Goal: Task Accomplishment & Management: Manage account settings

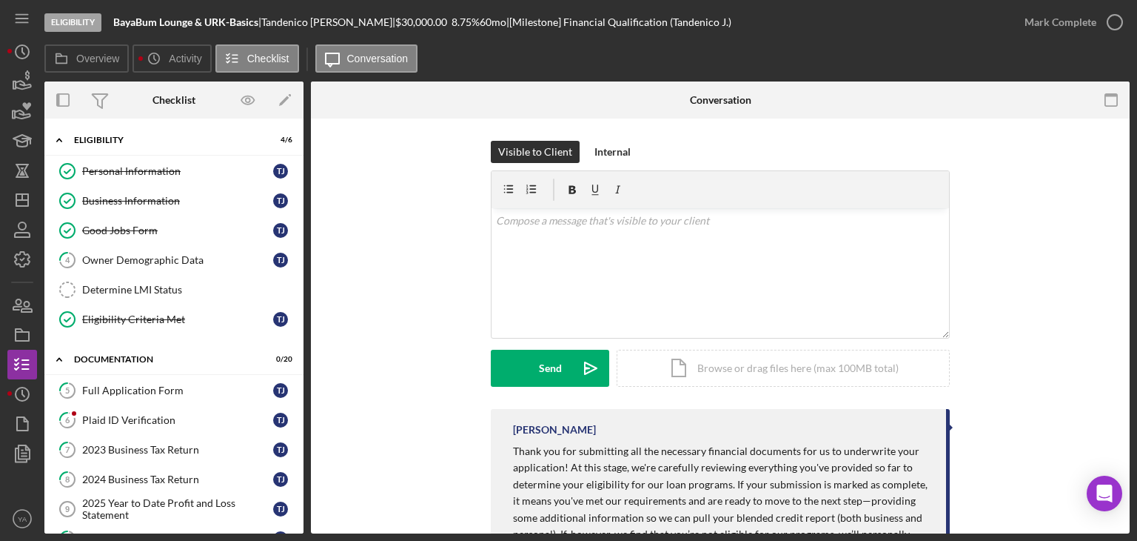
scroll to position [508, 0]
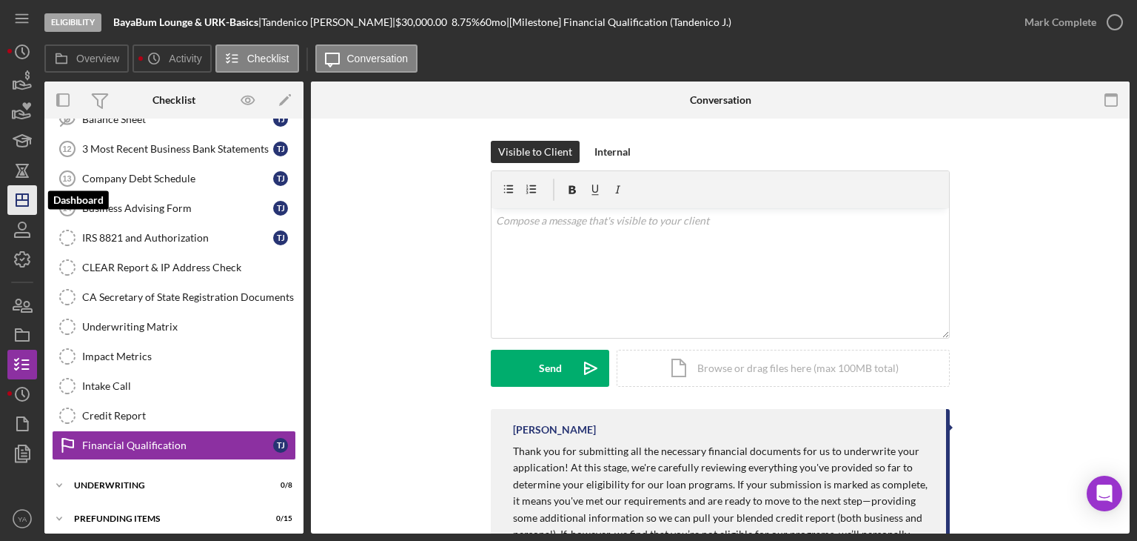
click at [21, 205] on polygon "button" at bounding box center [22, 200] width 12 height 12
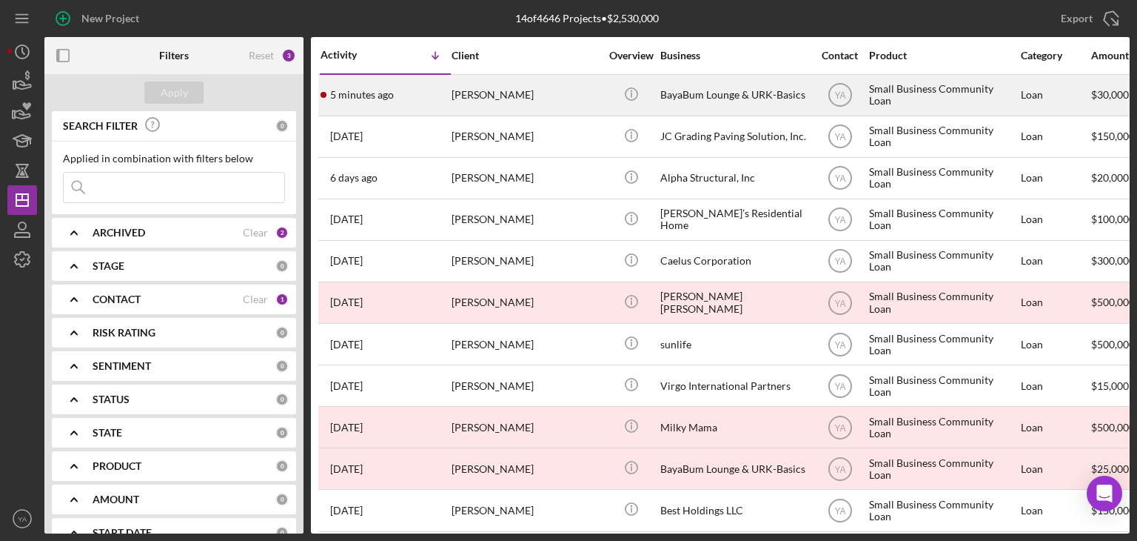
click at [714, 99] on div "BayaBum Lounge & URK-Basics" at bounding box center [735, 95] width 148 height 39
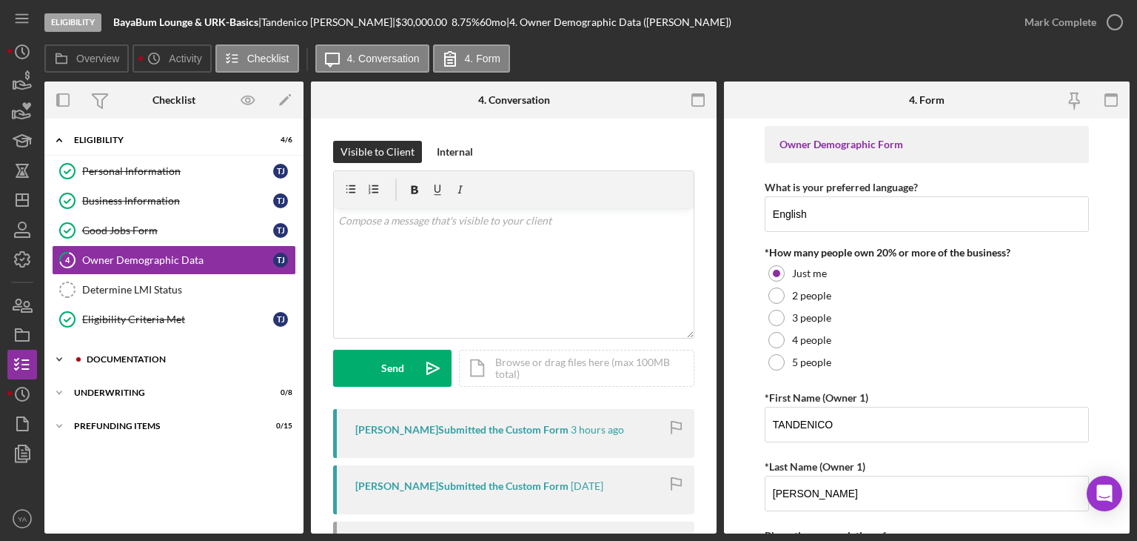
click at [178, 364] on div "Icon/Expander Documentation 0 / 20" at bounding box center [173, 359] width 259 height 30
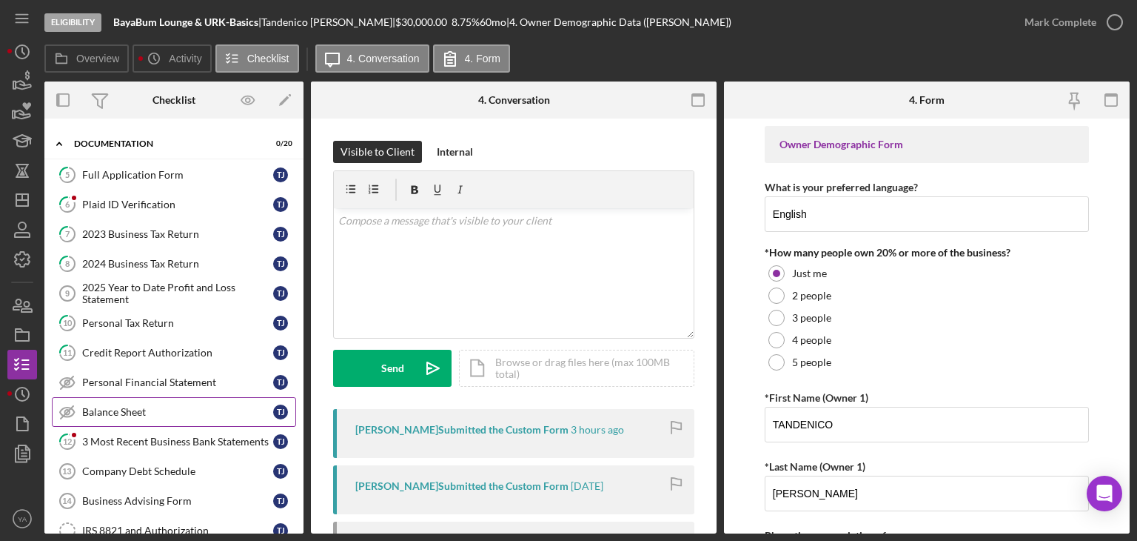
scroll to position [216, 0]
click at [175, 427] on link "12 3 Most Recent Business Bank Statements T J" at bounding box center [174, 441] width 244 height 30
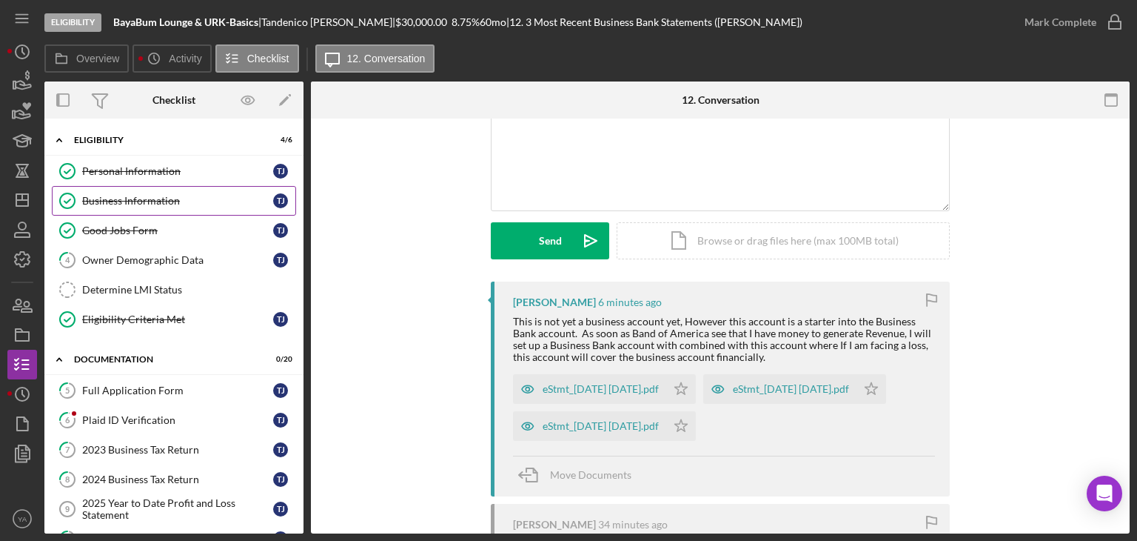
click at [153, 207] on link "Business Information Business Information T J" at bounding box center [174, 201] width 244 height 30
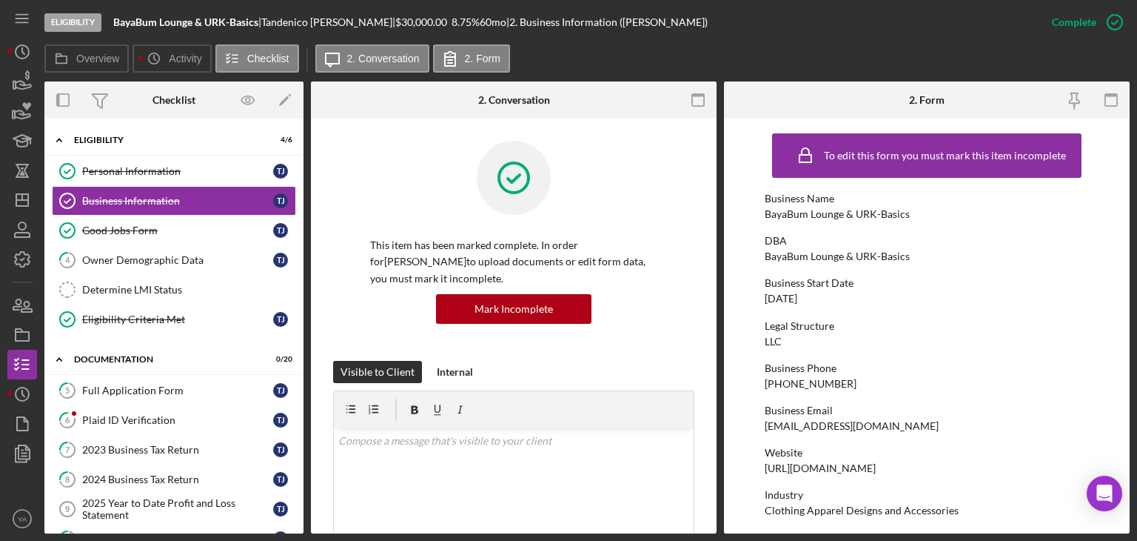
drag, startPoint x: 823, startPoint y: 298, endPoint x: 729, endPoint y: 303, distance: 93.4
click at [729, 303] on form "To edit this form you must mark this item incomplete Business Name BayaBum Loun…" at bounding box center [927, 325] width 406 height 415
click at [424, 456] on div "v Color teal Color pink Remove color Add row above Add row below Add column bef…" at bounding box center [514, 493] width 360 height 130
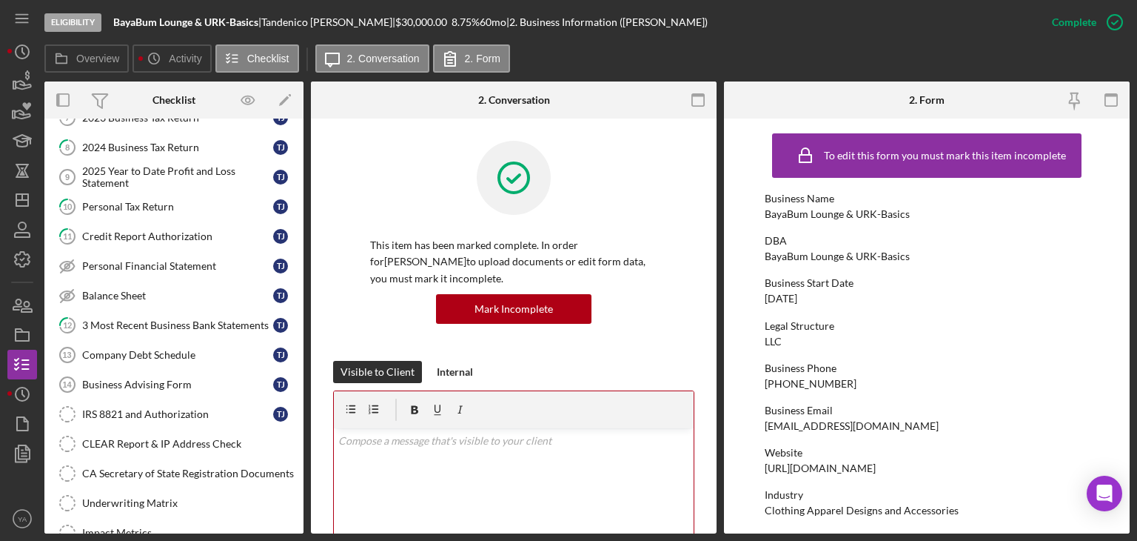
scroll to position [508, 0]
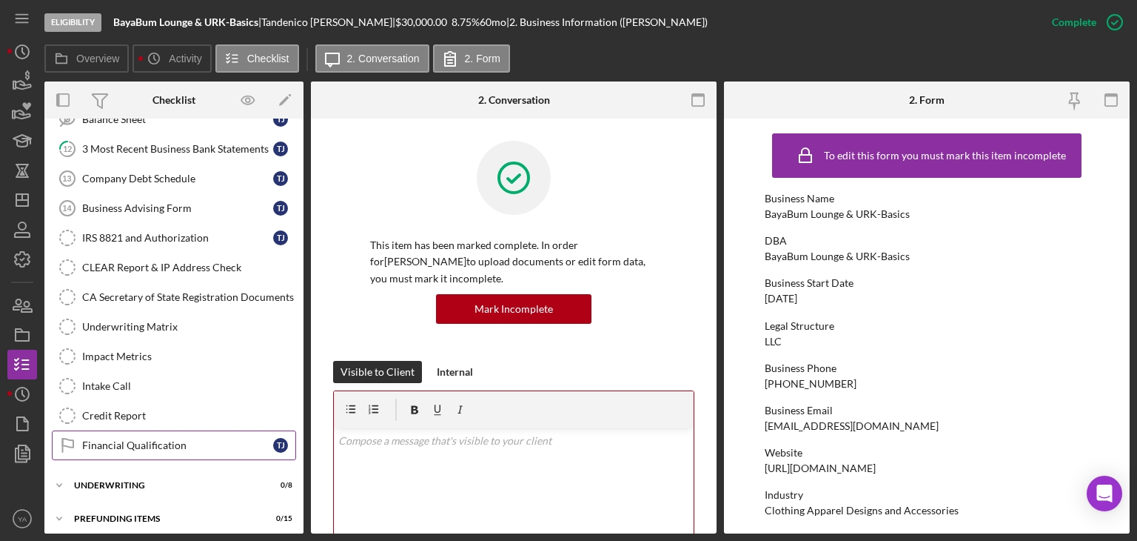
click at [147, 442] on div "Financial Qualification" at bounding box center [177, 445] width 191 height 12
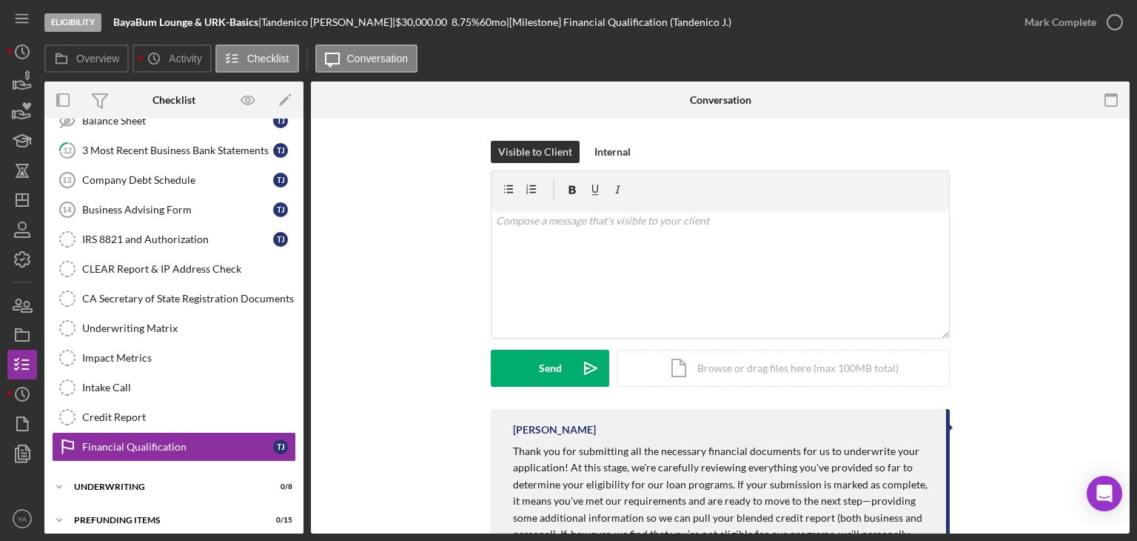
scroll to position [508, 0]
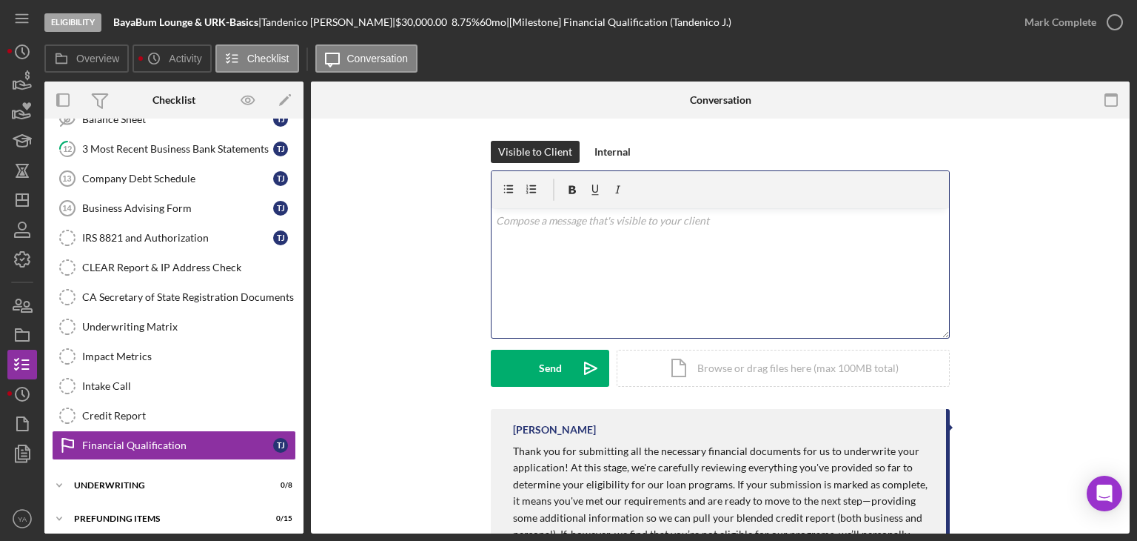
click at [712, 236] on div "v Color teal Color pink Remove color Add row above Add row below Add column bef…" at bounding box center [721, 273] width 458 height 130
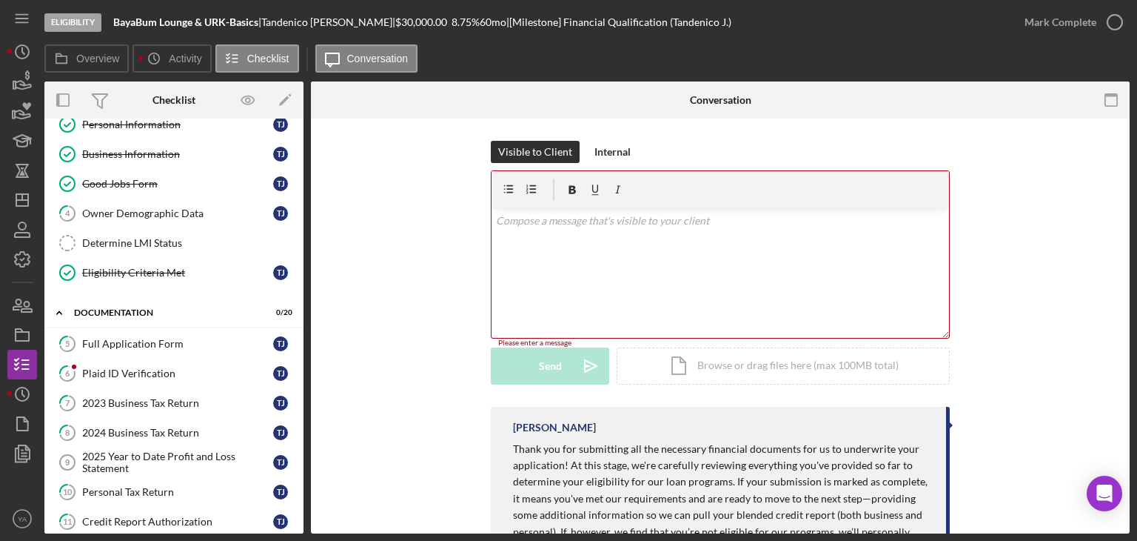
scroll to position [37, 0]
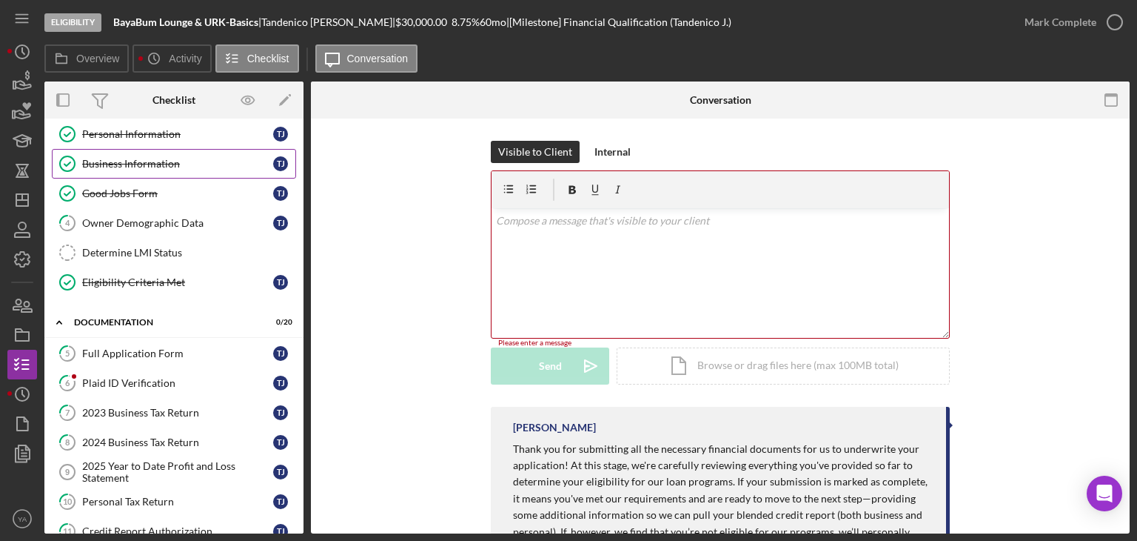
click at [156, 166] on div "Business Information" at bounding box center [177, 164] width 191 height 12
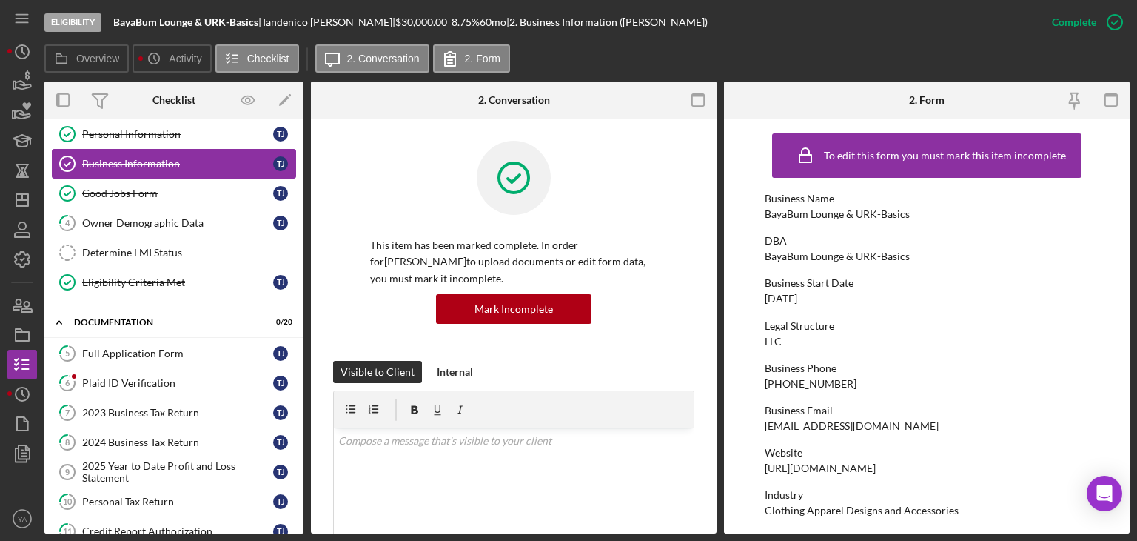
click at [156, 166] on div "Business Information" at bounding box center [177, 164] width 191 height 12
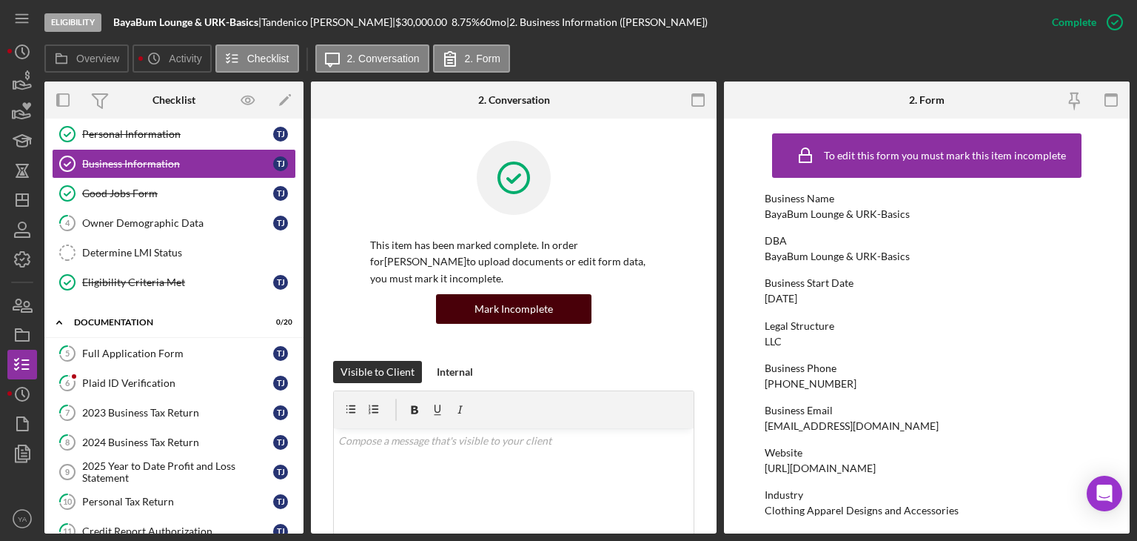
click at [495, 313] on div "Mark Incomplete" at bounding box center [514, 309] width 78 height 30
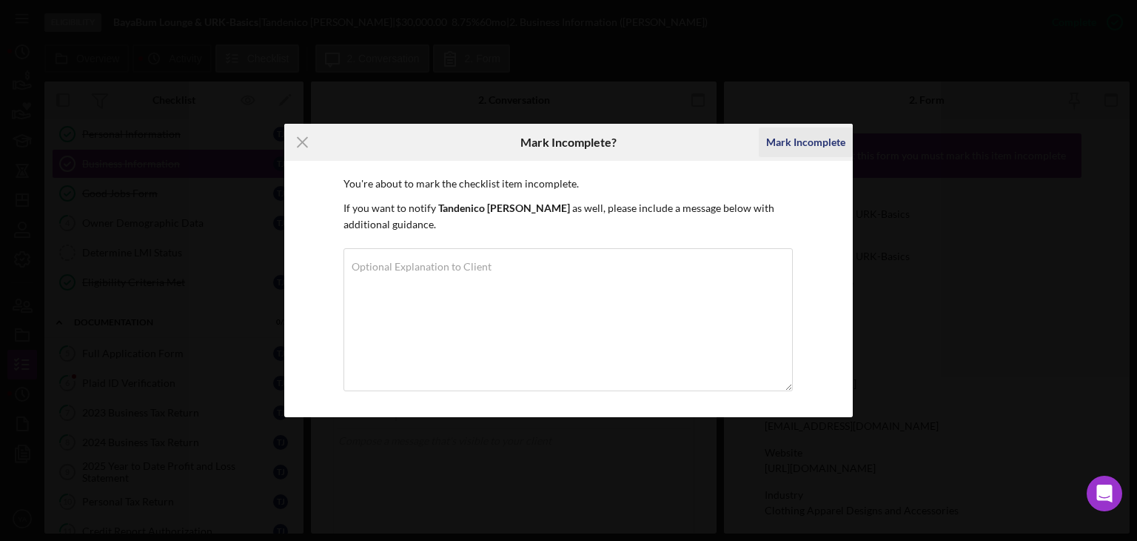
click at [791, 133] on div "Mark Incomplete" at bounding box center [805, 142] width 79 height 30
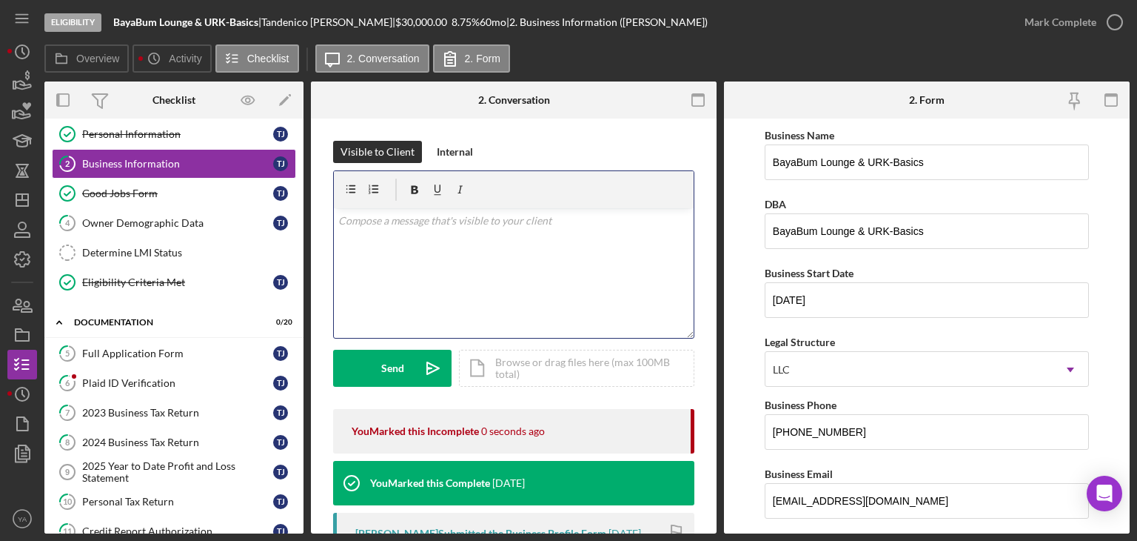
click at [495, 277] on div "v Color teal Color pink Remove color Add row above Add row below Add column bef…" at bounding box center [514, 273] width 360 height 130
drag, startPoint x: 591, startPoint y: 217, endPoint x: 178, endPoint y: 249, distance: 414.4
click at [178, 249] on div "Overview Internal Workflow Stage Eligibility Icon/Dropdown Arrow Archive (can u…" at bounding box center [587, 307] width 1086 height 452
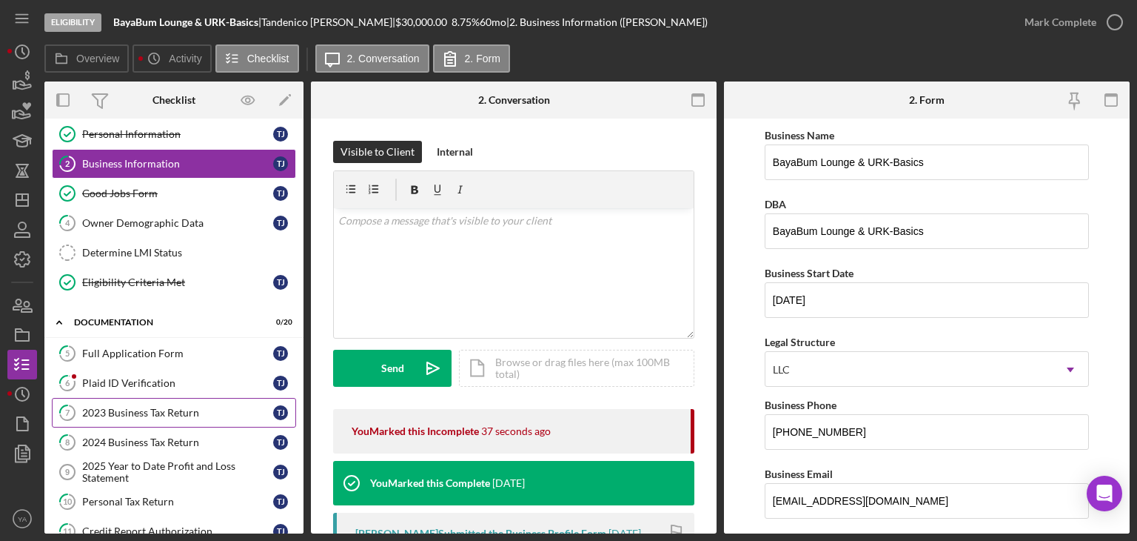
click at [136, 412] on div "2023 Business Tax Return" at bounding box center [177, 413] width 191 height 12
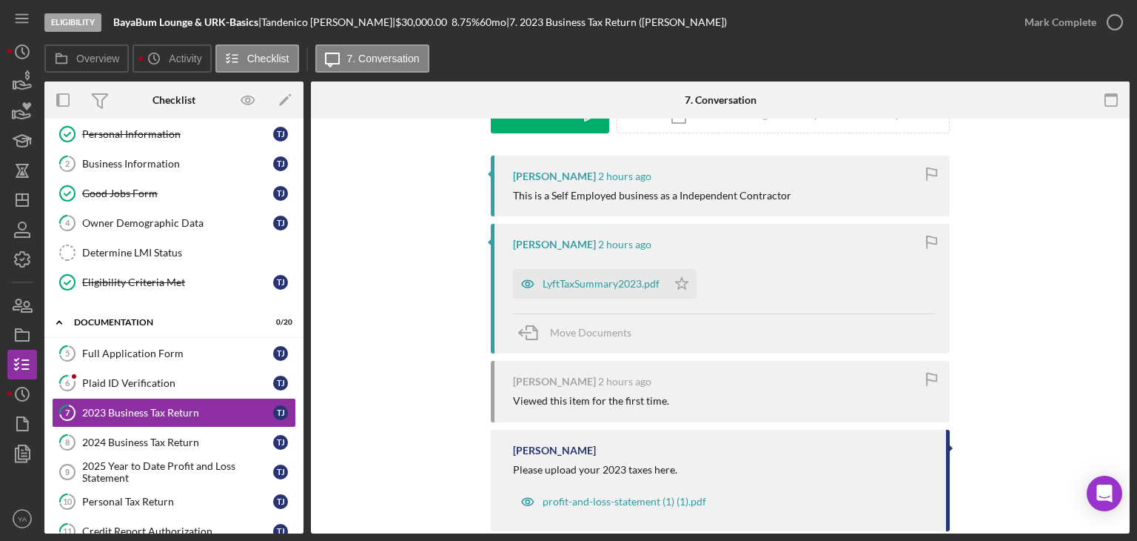
scroll to position [255, 0]
click at [160, 442] on div "2024 Business Tax Return" at bounding box center [177, 442] width 191 height 12
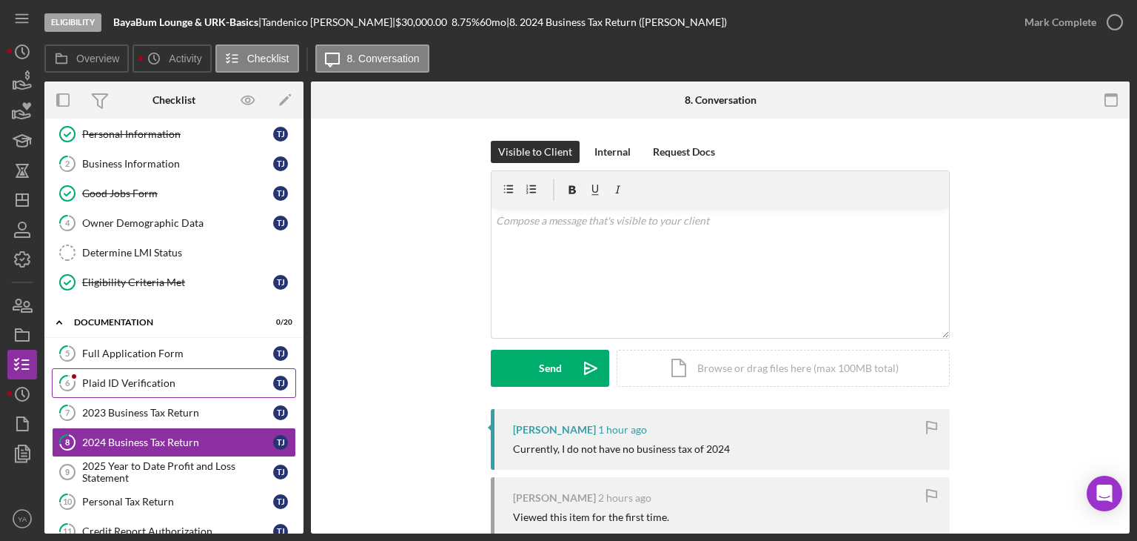
click at [240, 392] on link "6 Plaid ID Verification T J" at bounding box center [174, 383] width 244 height 30
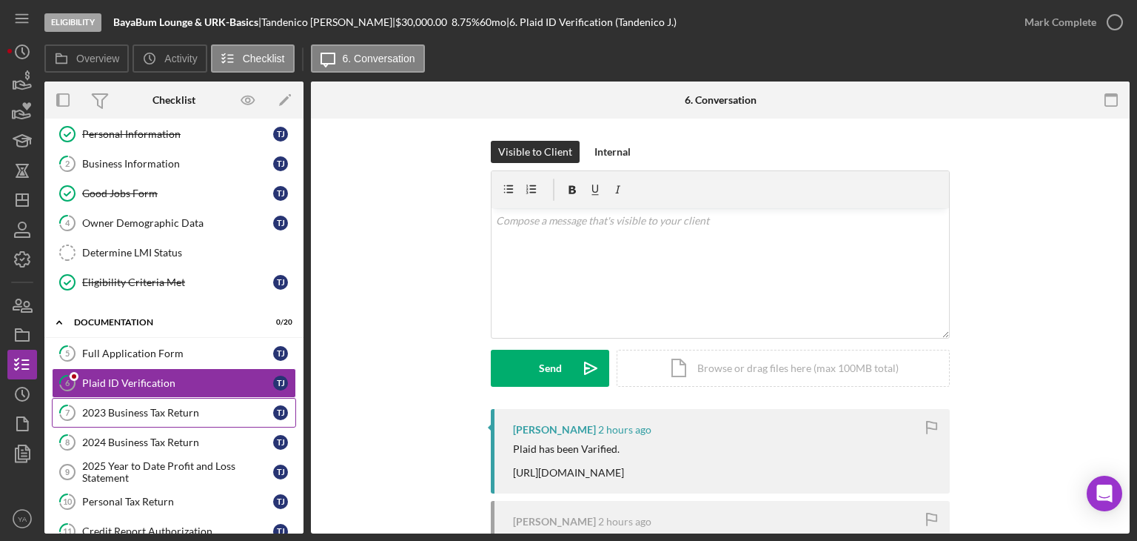
click at [212, 408] on div "2023 Business Tax Return" at bounding box center [177, 413] width 191 height 12
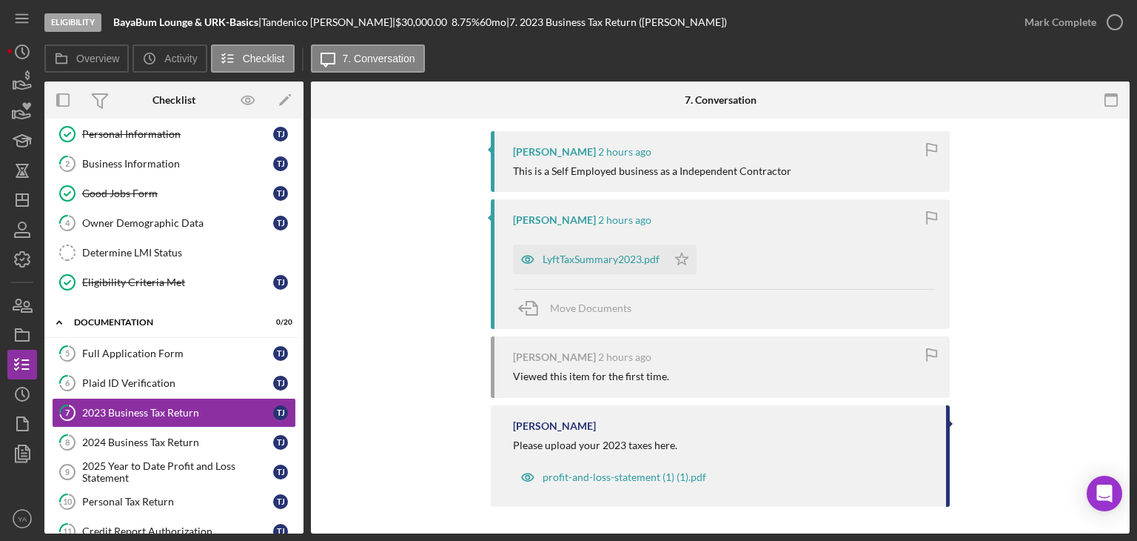
scroll to position [278, 0]
click at [197, 439] on div "2024 Business Tax Return" at bounding box center [177, 442] width 191 height 12
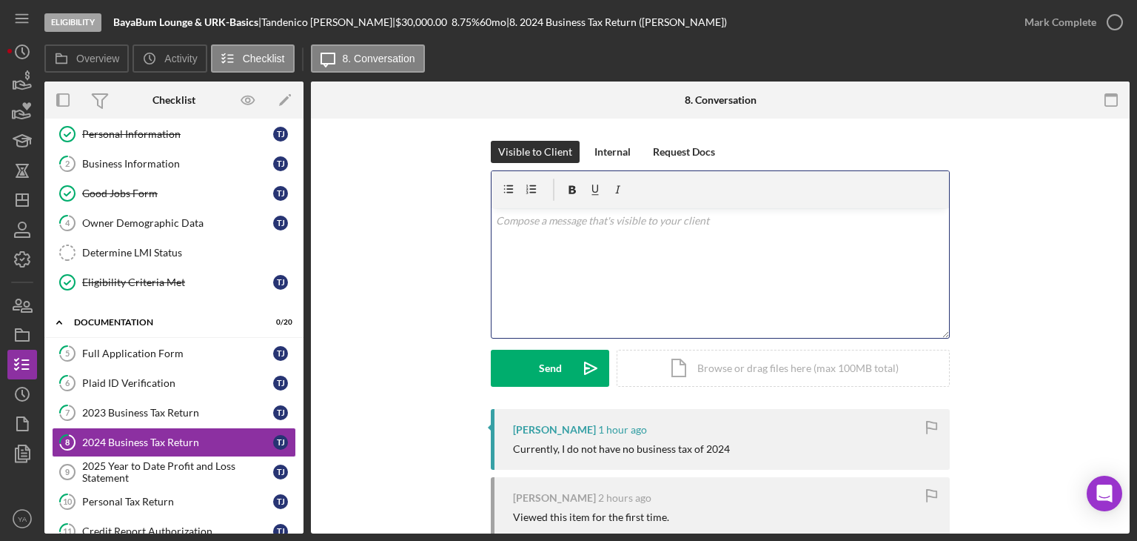
click at [670, 295] on div "v Color teal Color pink Remove color Add row above Add row below Add column bef…" at bounding box center [721, 273] width 458 height 130
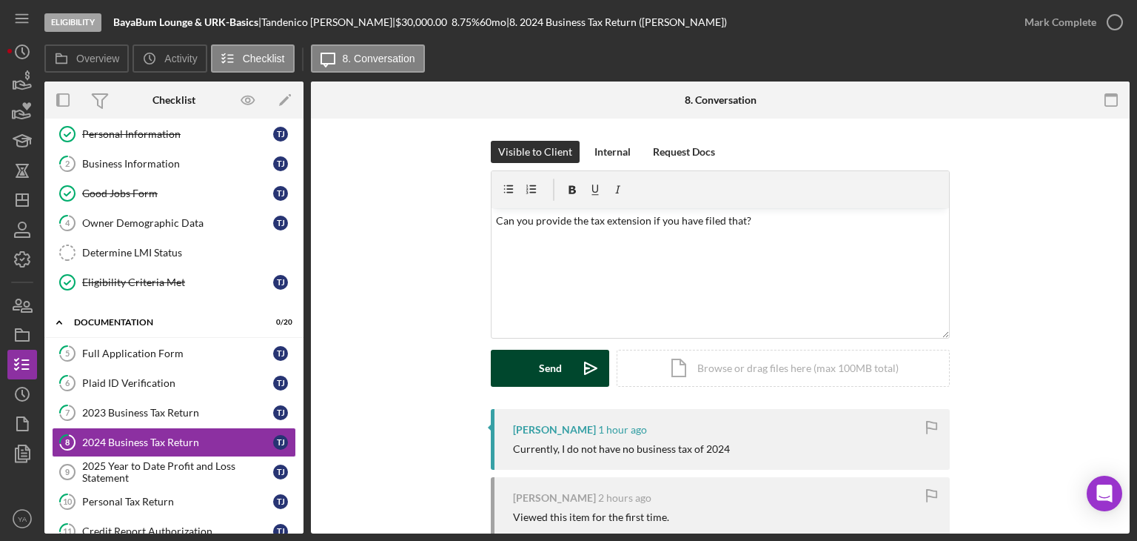
click at [582, 366] on icon "Icon/icon-invite-send" at bounding box center [590, 368] width 37 height 37
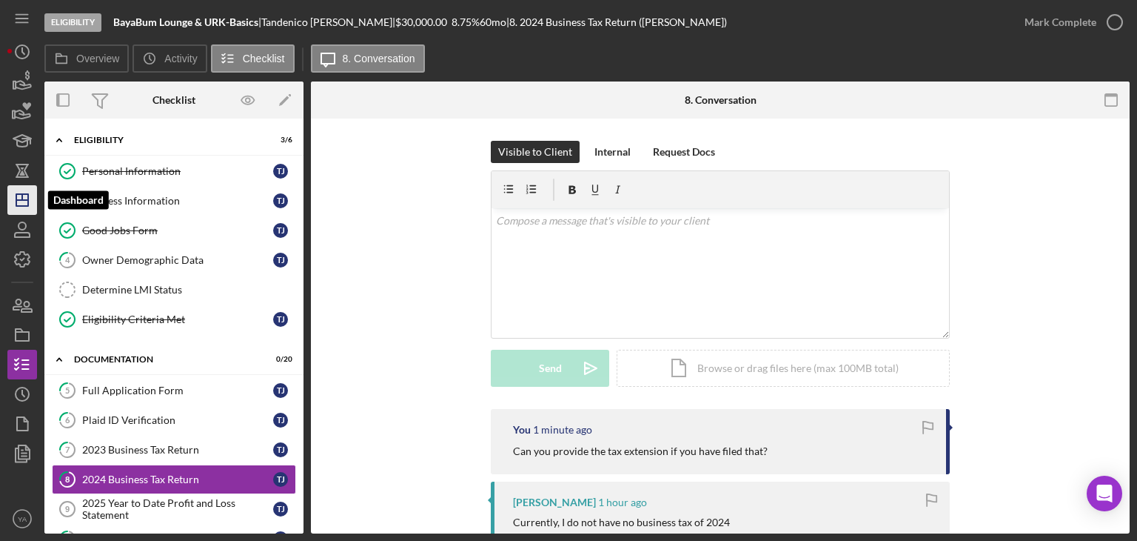
click at [30, 209] on icon "Icon/Dashboard" at bounding box center [22, 199] width 37 height 37
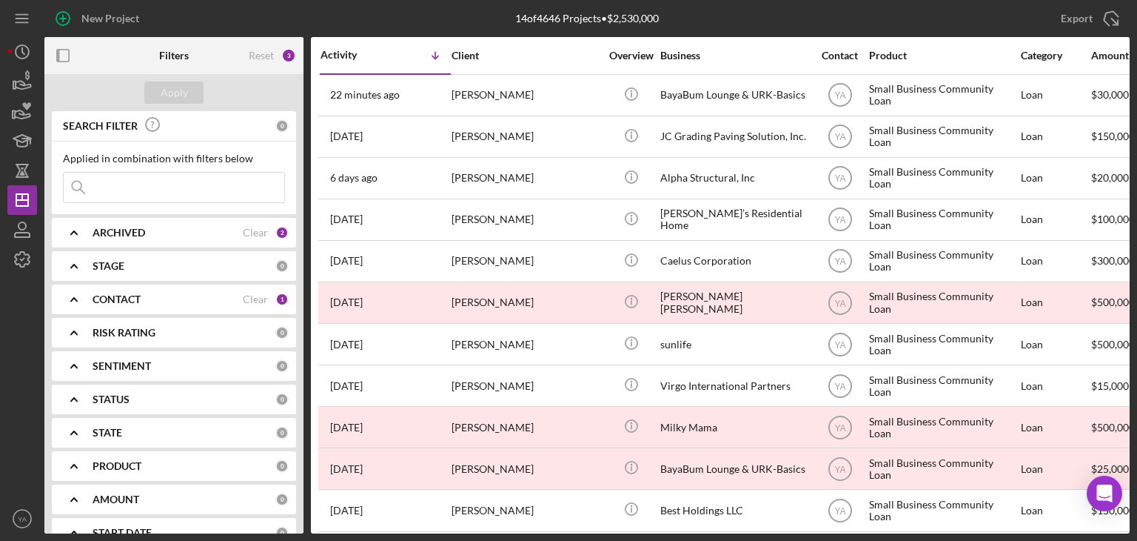
click at [175, 233] on div "ARCHIVED" at bounding box center [168, 233] width 150 height 12
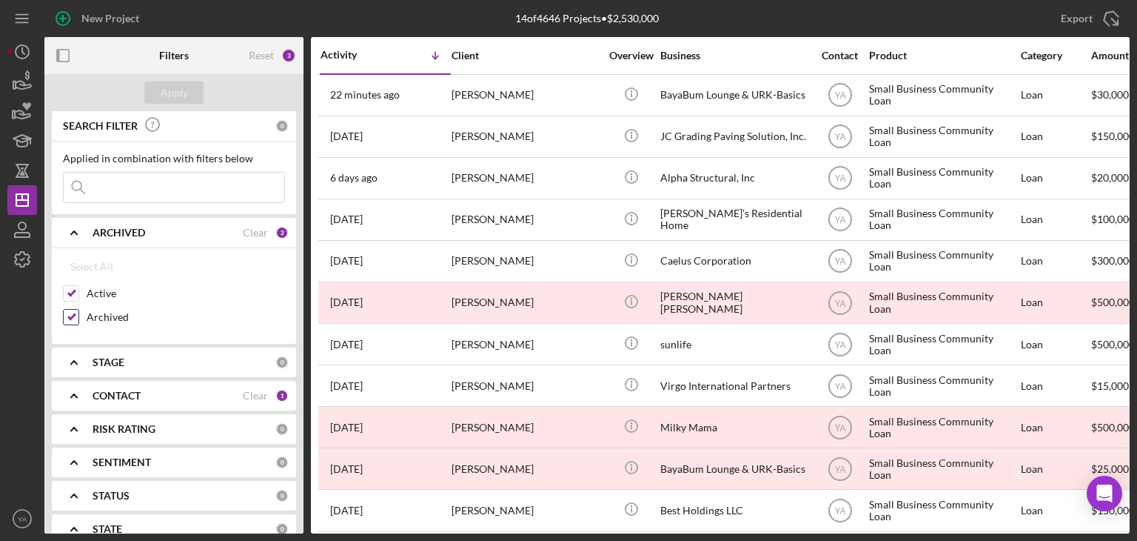
click at [78, 317] on div at bounding box center [71, 317] width 16 height 16
click at [65, 312] on input "Archived" at bounding box center [71, 317] width 15 height 15
checkbox input "false"
click at [185, 88] on div "Apply" at bounding box center [174, 92] width 27 height 22
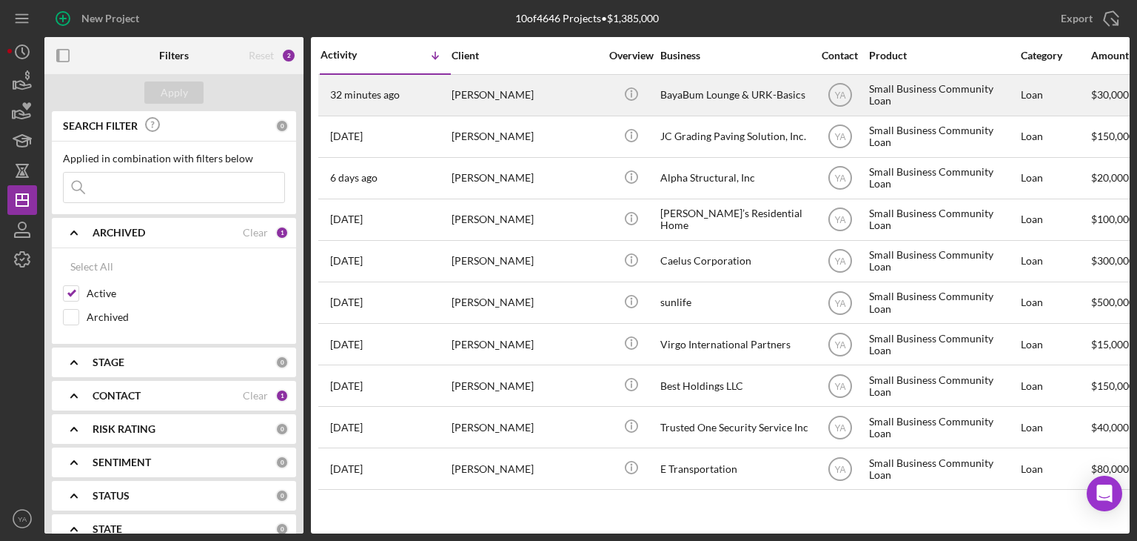
click at [701, 94] on div "BayaBum Lounge & URK-Basics" at bounding box center [735, 95] width 148 height 39
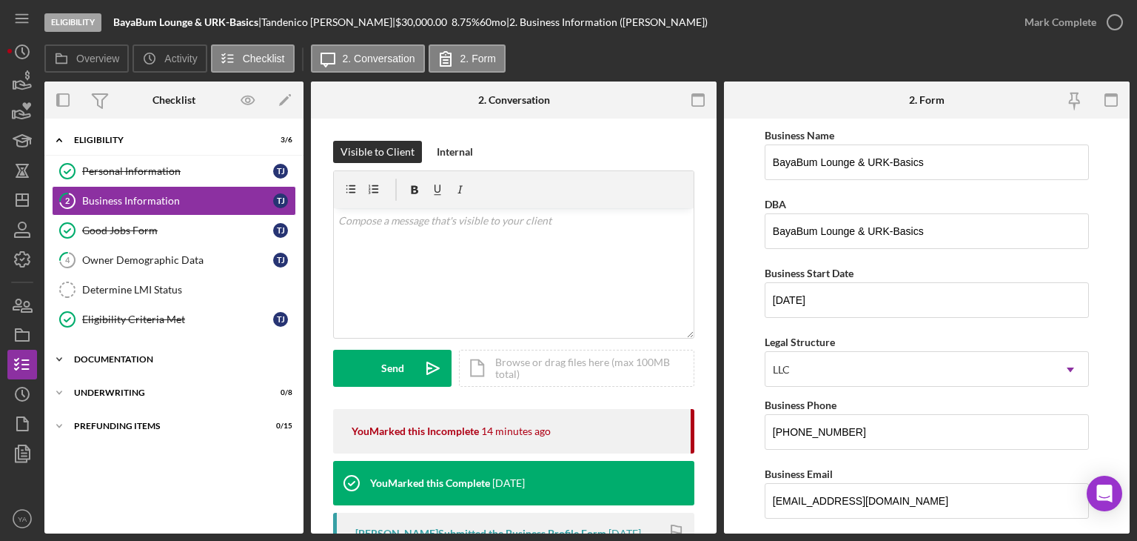
click at [185, 365] on div "Icon/Expander Documentation 0 / 20" at bounding box center [173, 359] width 259 height 30
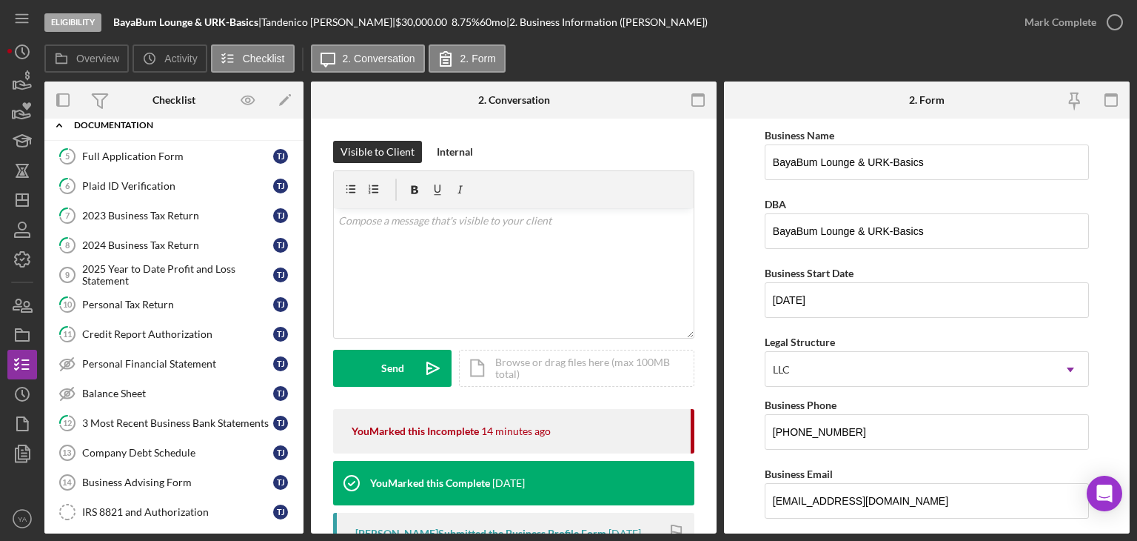
scroll to position [236, 0]
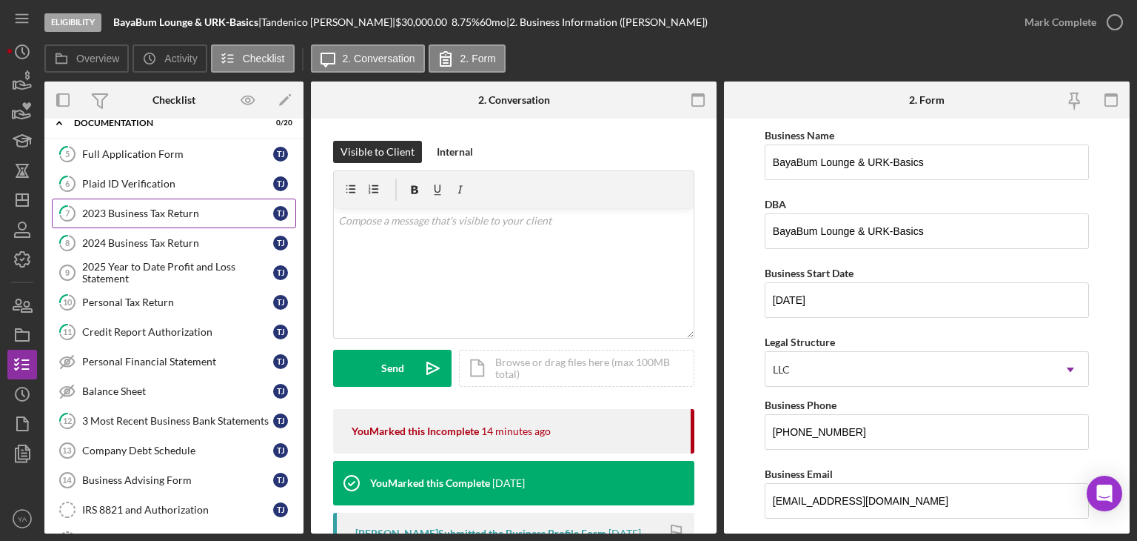
click at [172, 208] on div "2023 Business Tax Return" at bounding box center [177, 213] width 191 height 12
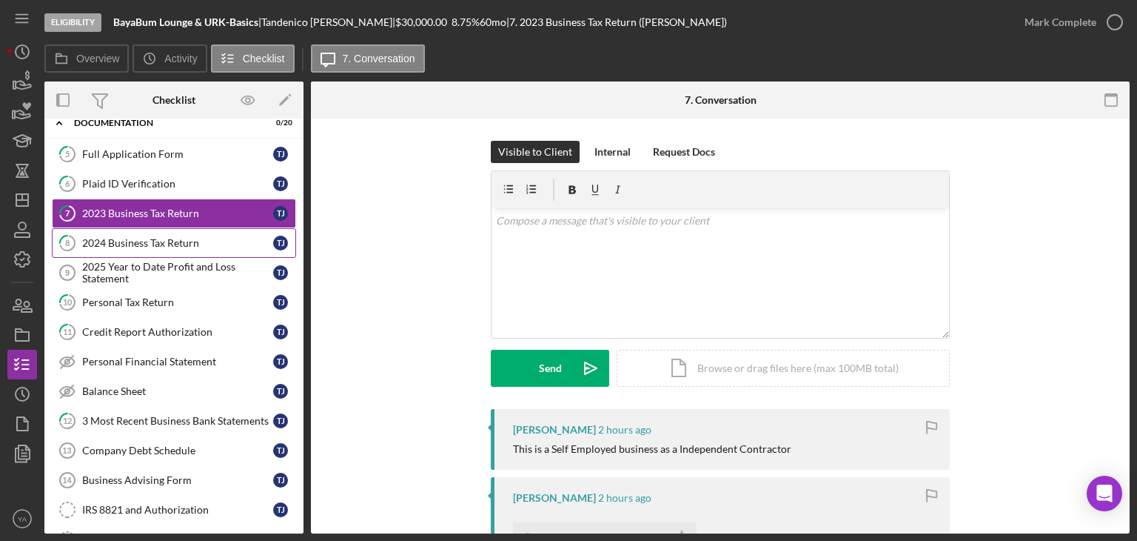
click at [161, 232] on link "8 2024 Business Tax Return T J" at bounding box center [174, 243] width 244 height 30
